Goal: Information Seeking & Learning: Learn about a topic

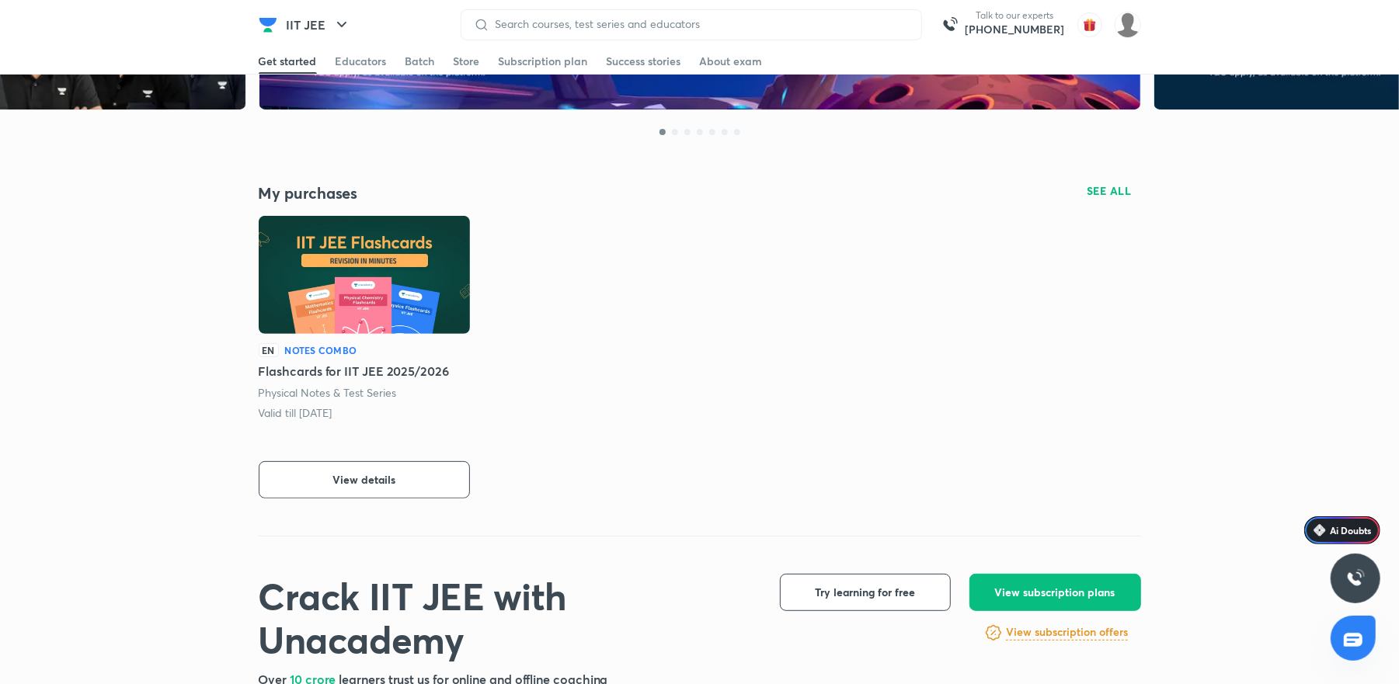
scroll to position [621, 0]
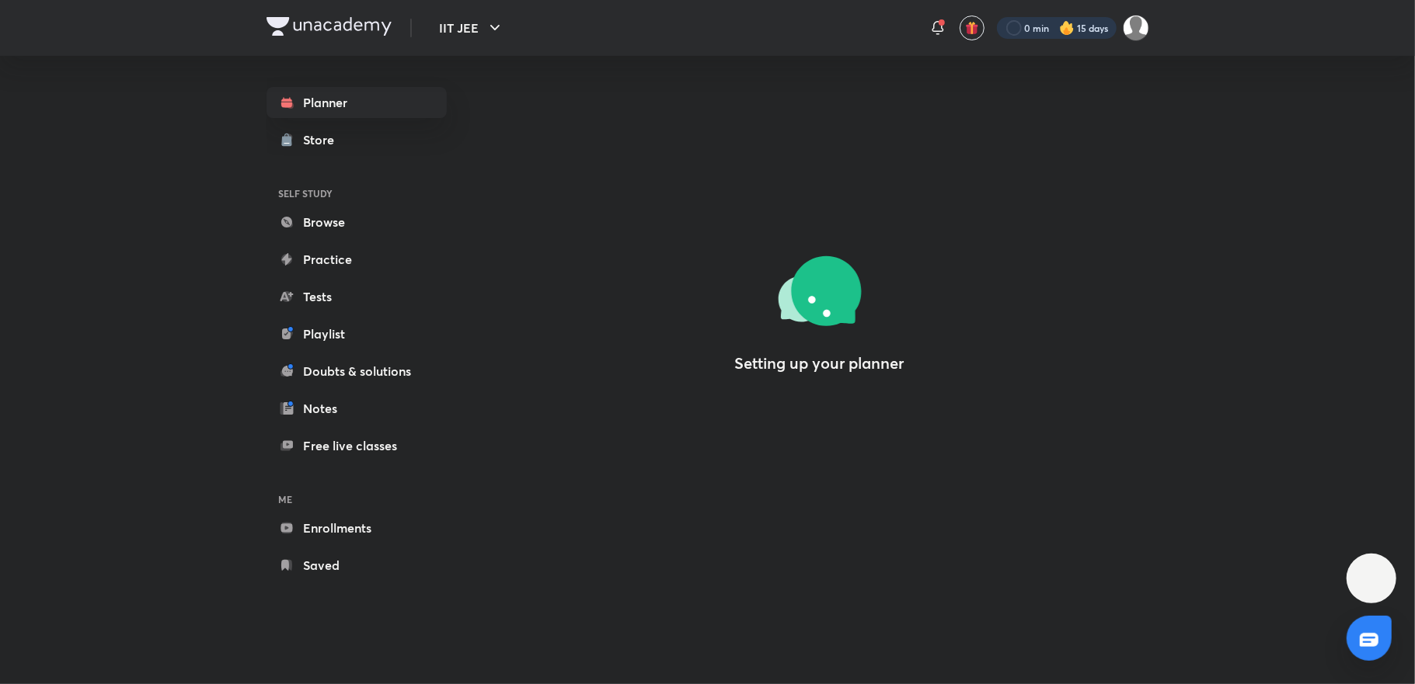
click at [1077, 26] on div at bounding box center [1057, 28] width 120 height 22
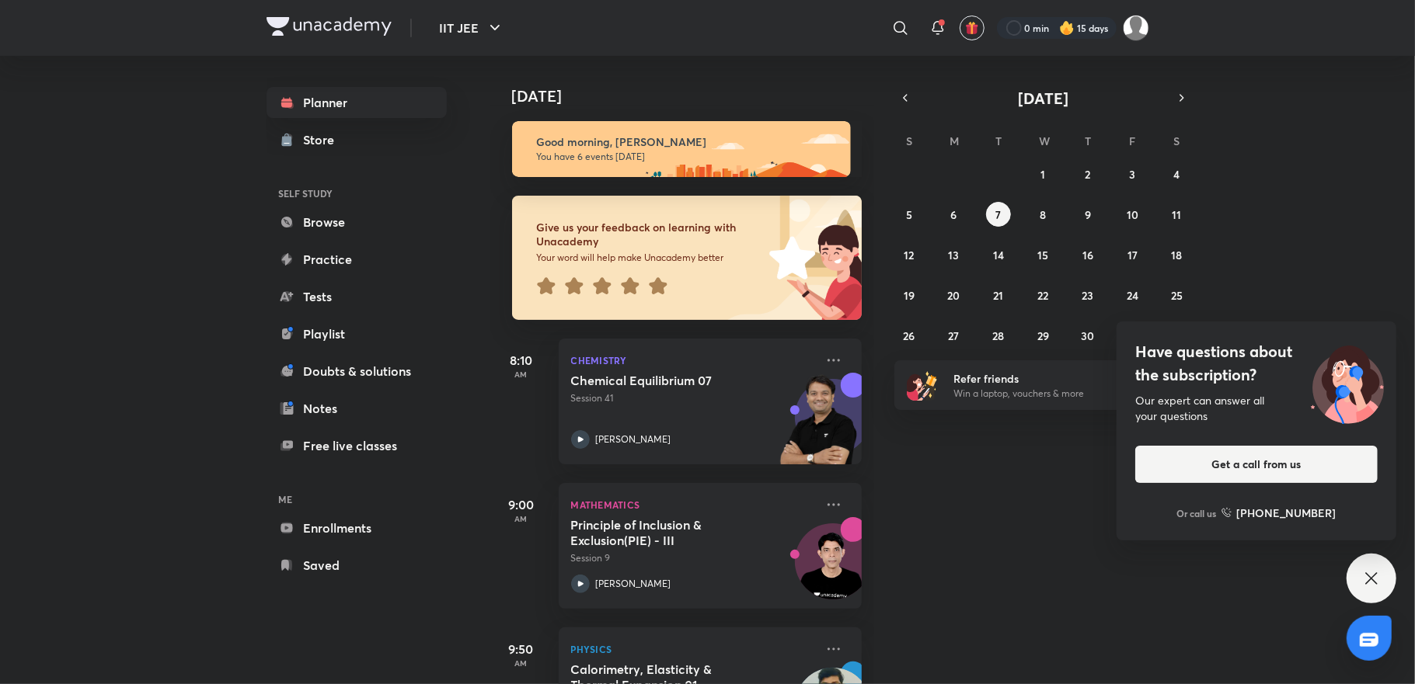
scroll to position [249, 0]
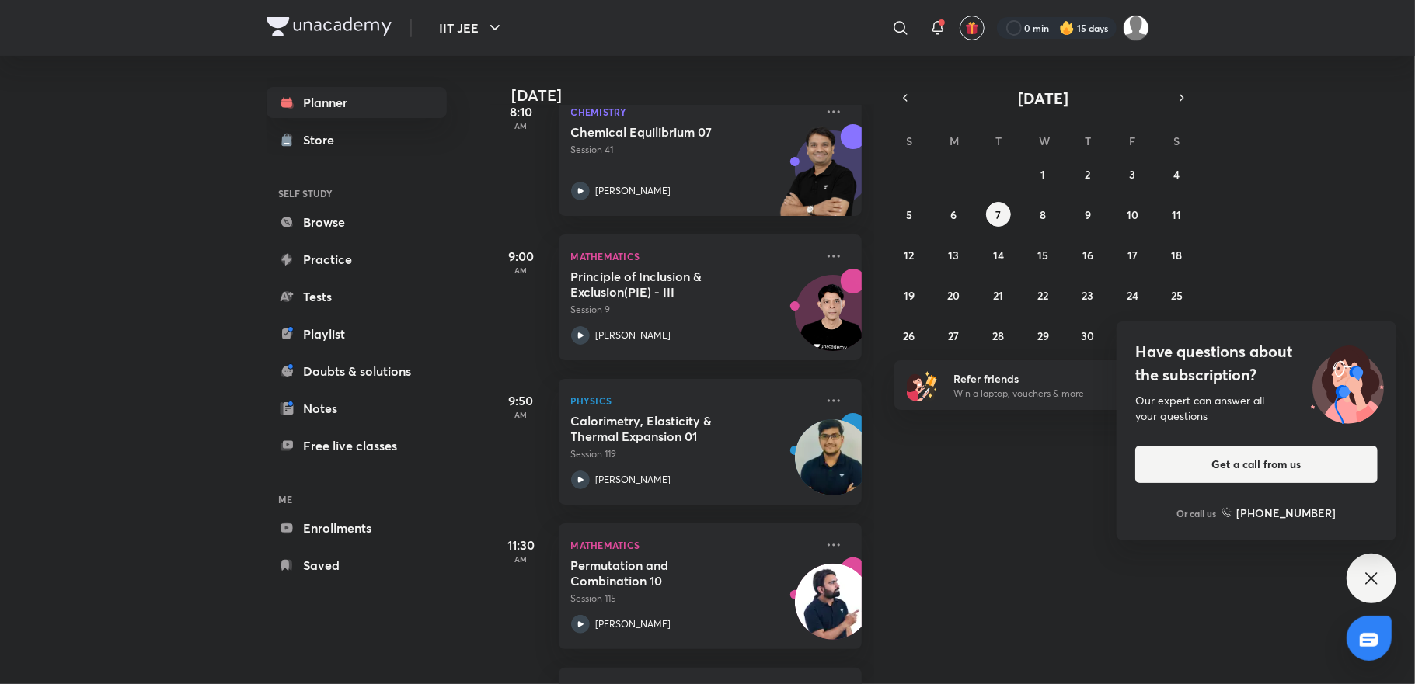
click at [1391, 564] on div "Have questions about the subscription? Our expert can answer all your questions…" at bounding box center [1371, 579] width 50 height 50
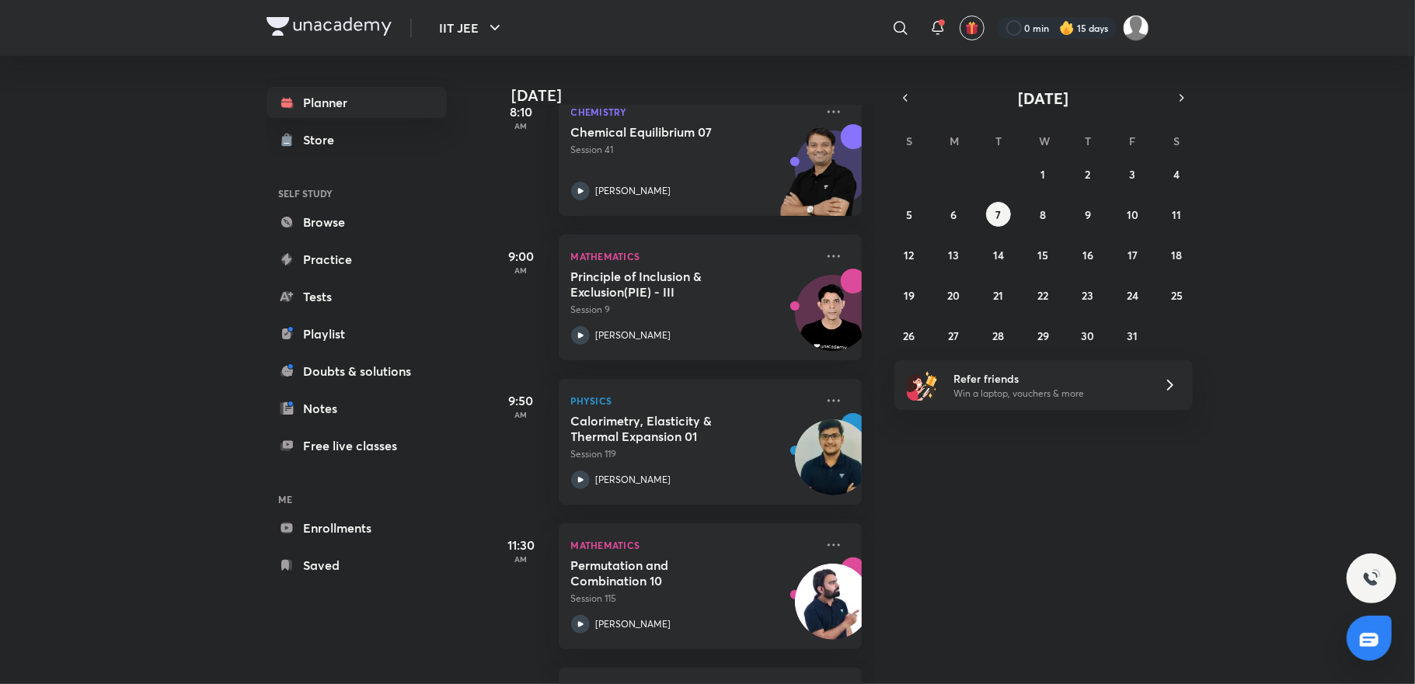
click at [1387, 648] on div at bounding box center [1368, 638] width 45 height 45
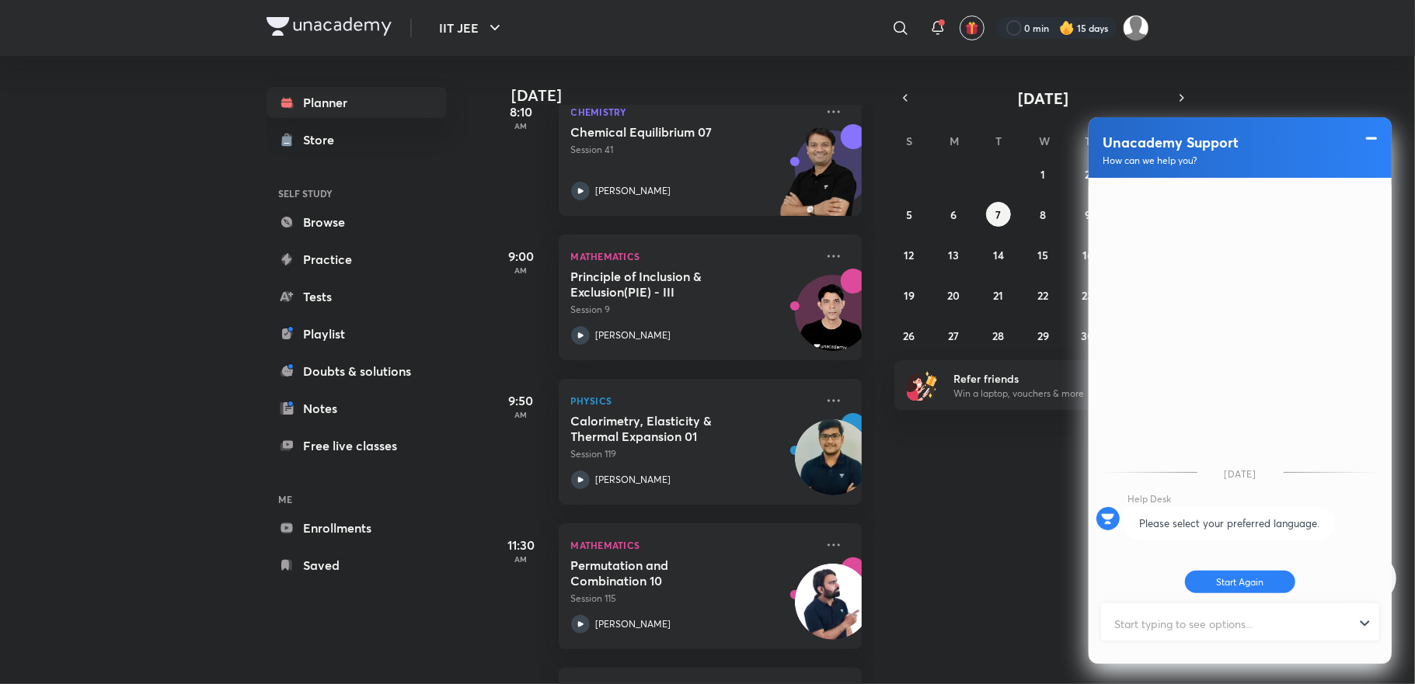
click at [1370, 141] on span at bounding box center [1371, 138] width 16 height 19
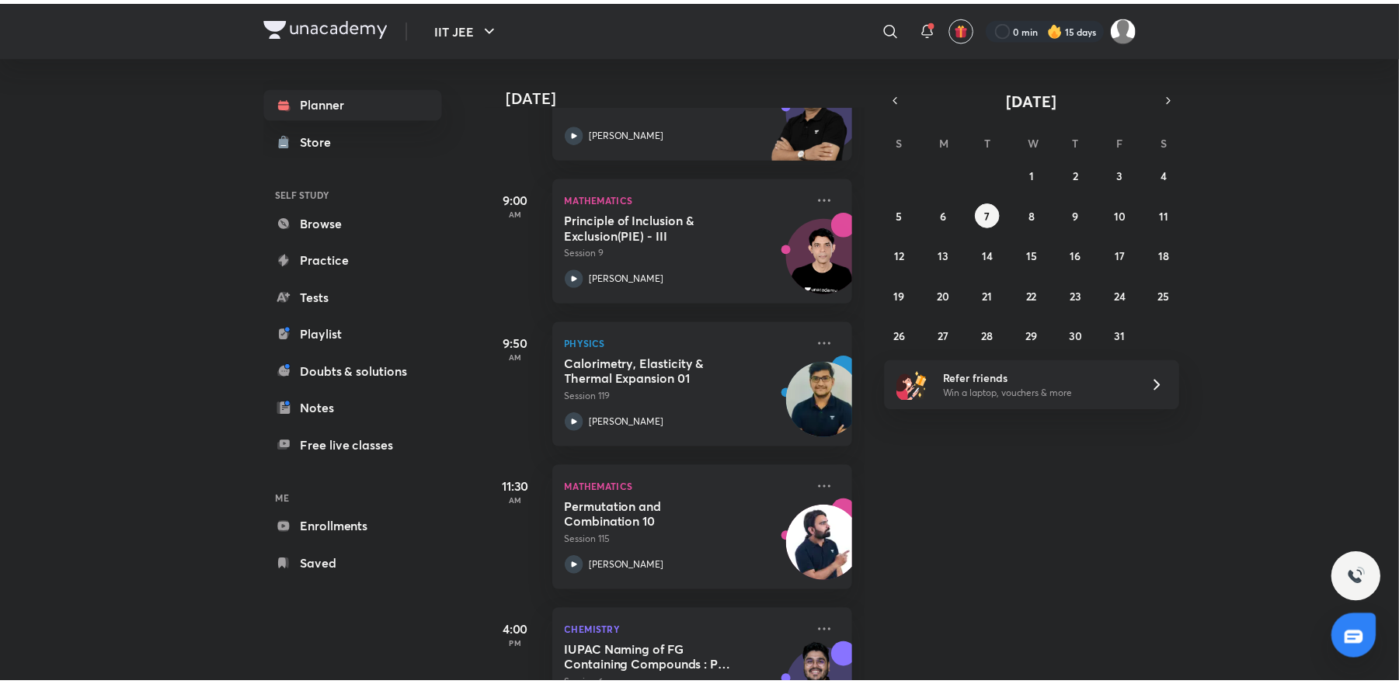
scroll to position [0, 0]
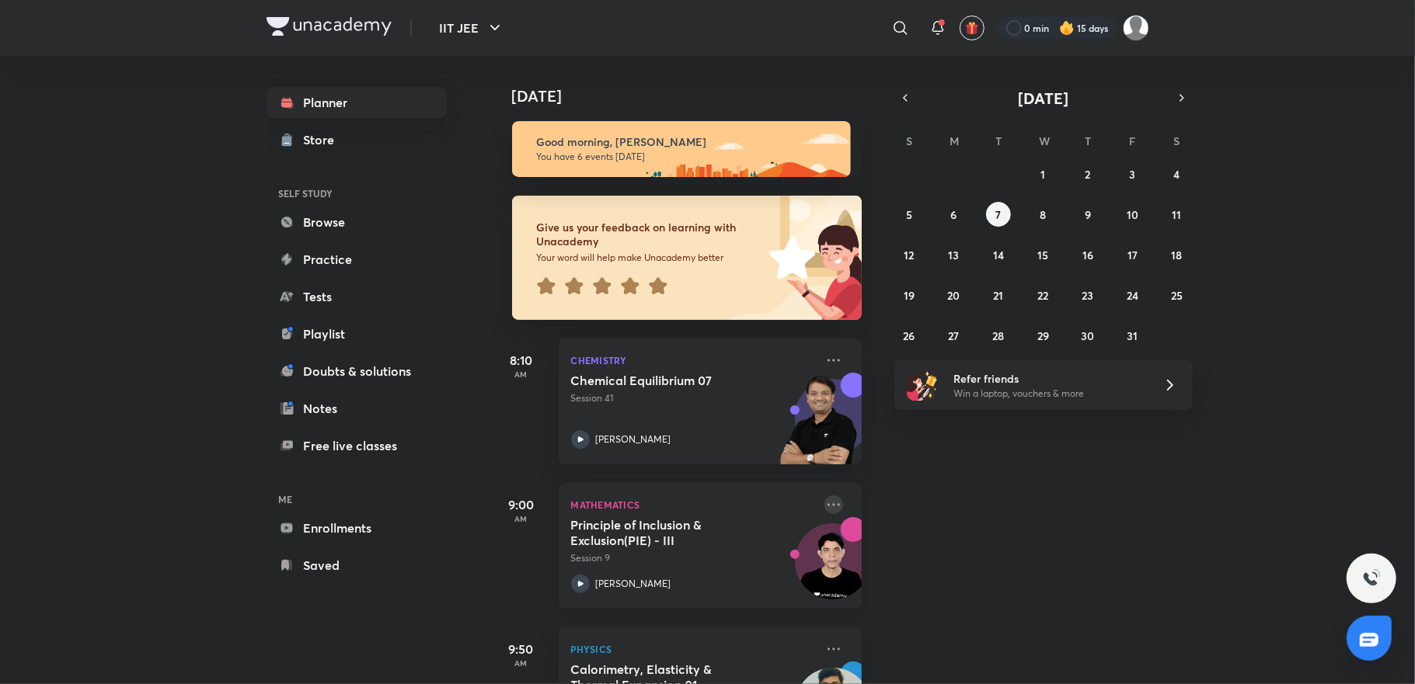
click at [824, 500] on icon at bounding box center [833, 505] width 19 height 19
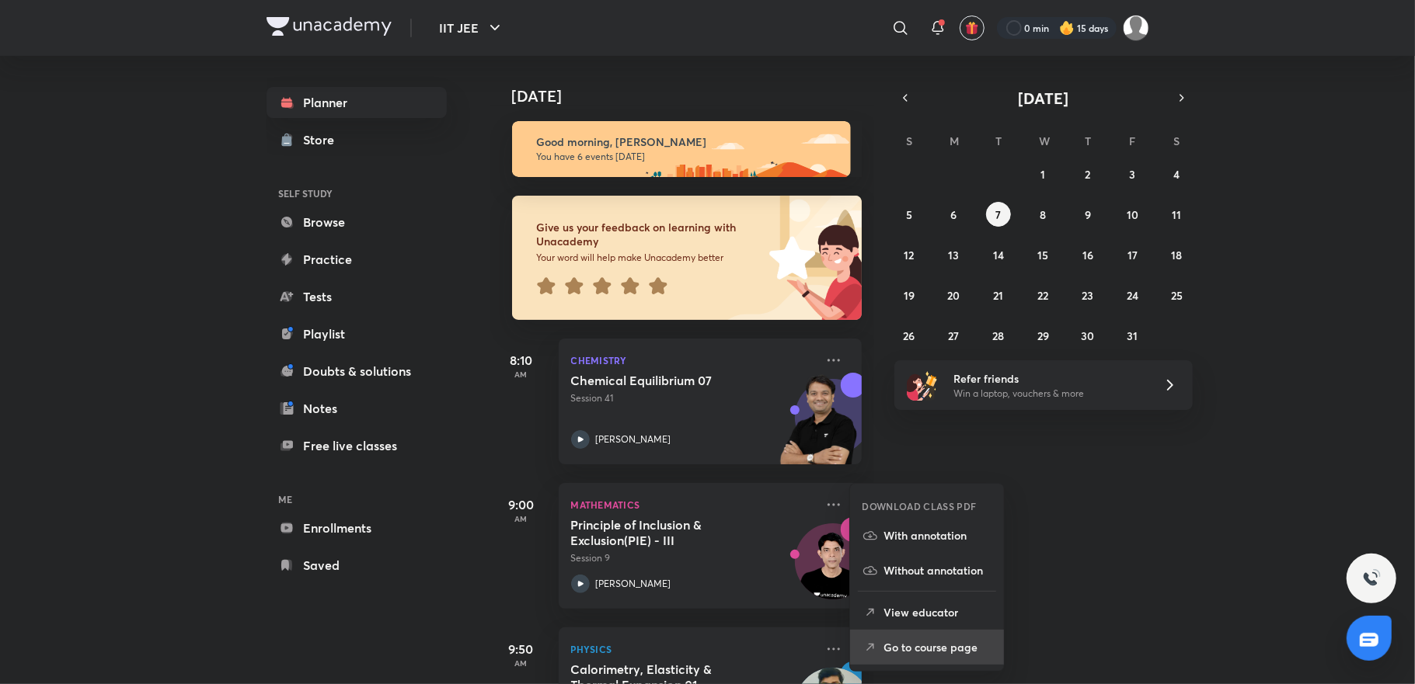
click at [917, 650] on p "Go to course page" at bounding box center [937, 647] width 107 height 16
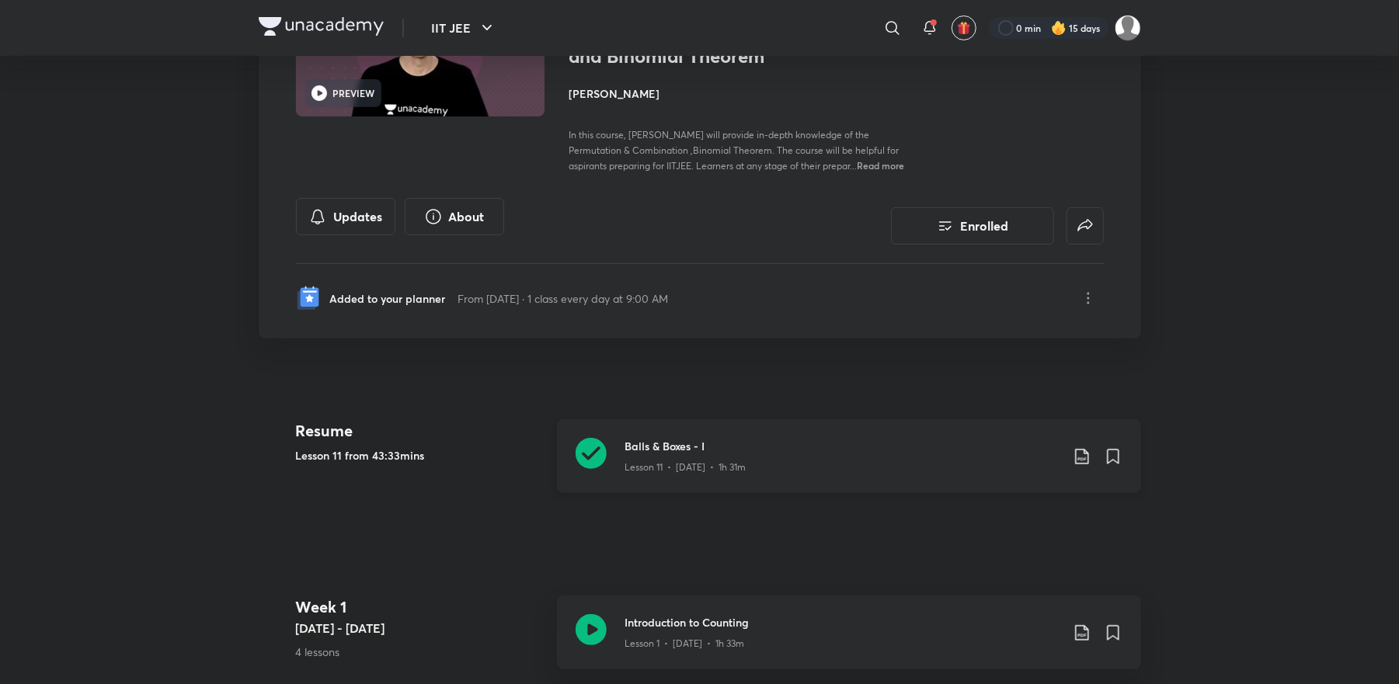
scroll to position [249, 0]
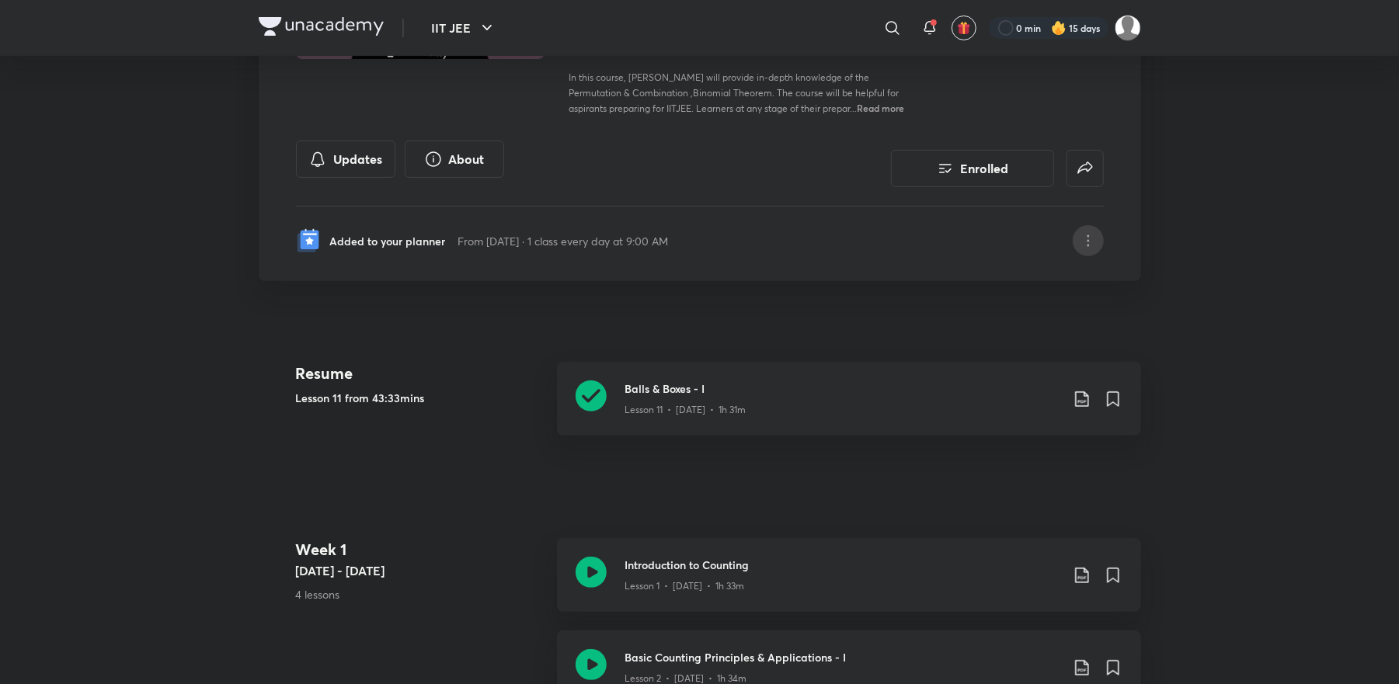
click at [1105, 240] on div "IIT JEE Plus Syllabus Mathematics PREVIEW English Comprehensive Course on Permu…" at bounding box center [700, 59] width 882 height 443
click at [1103, 238] on div at bounding box center [1088, 240] width 31 height 31
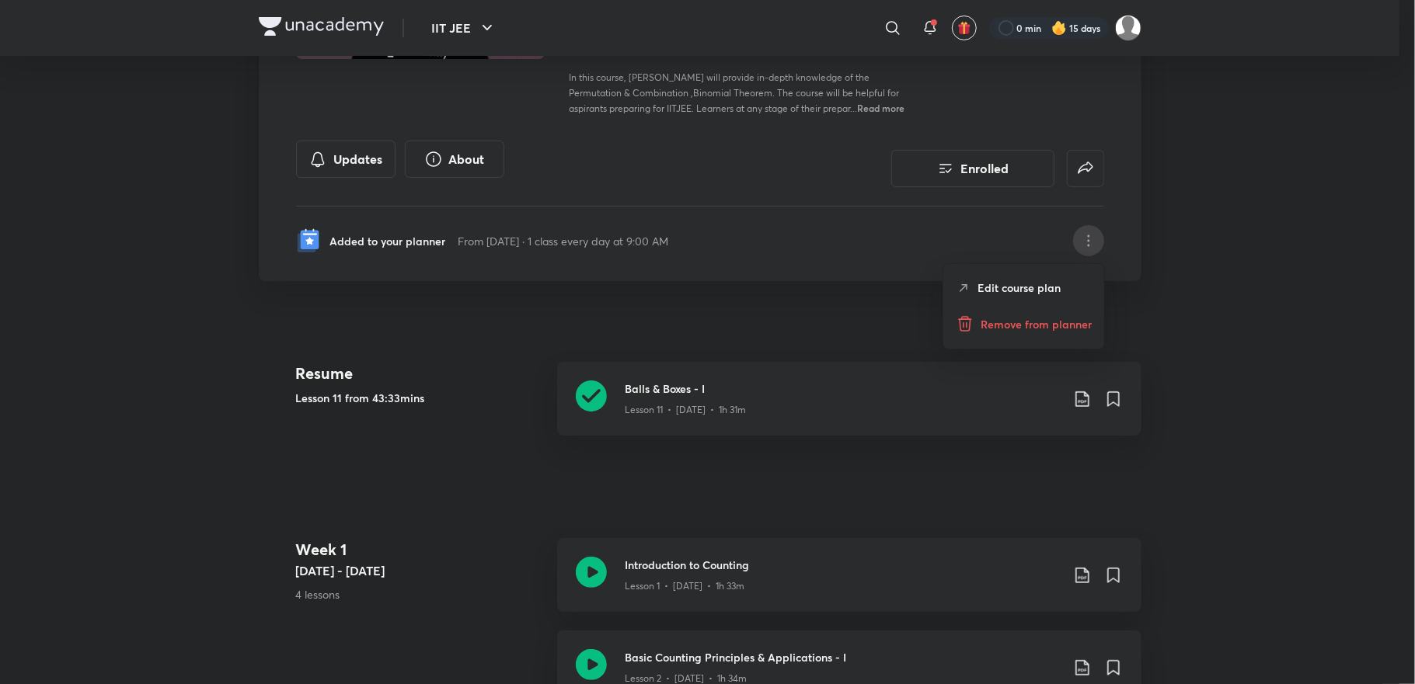
click at [1097, 243] on div at bounding box center [707, 342] width 1415 height 684
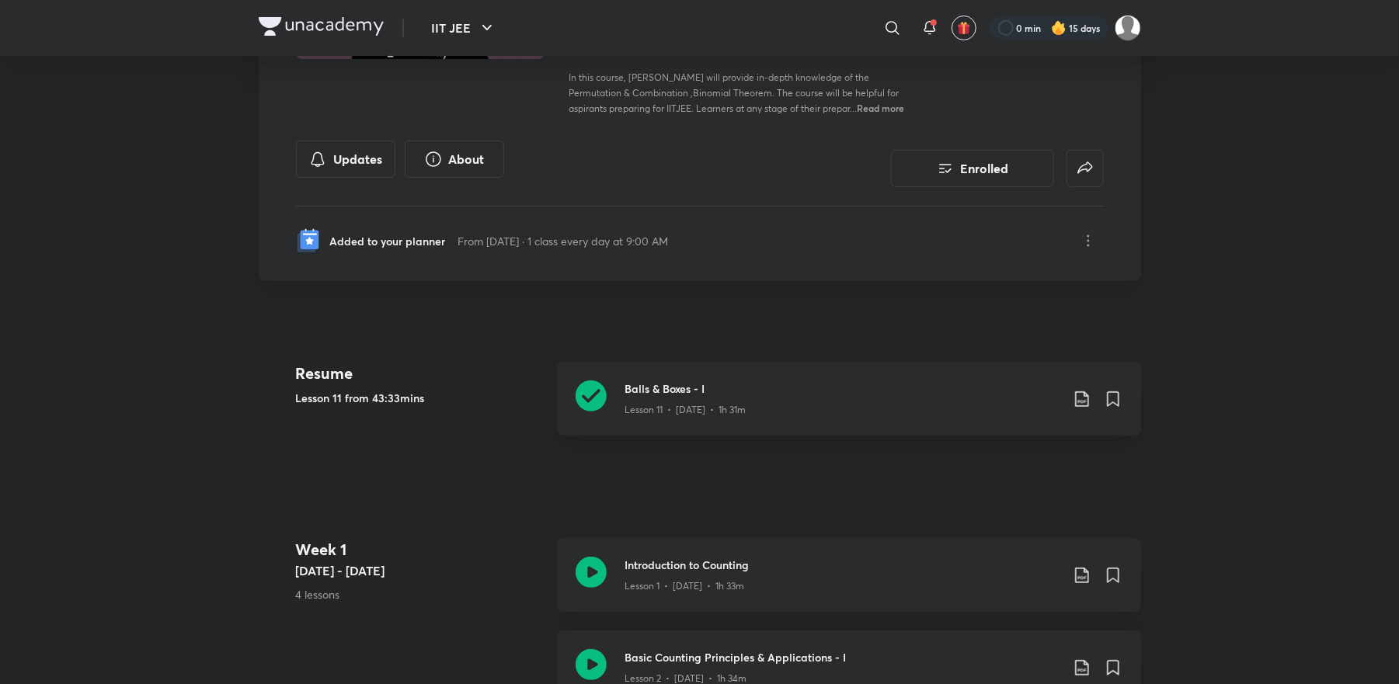
click at [851, 423] on div "Balls & Boxes - I Lesson 11 • [DATE] • 1h 31m" at bounding box center [849, 399] width 584 height 74
